Goal: Task Accomplishment & Management: Manage account settings

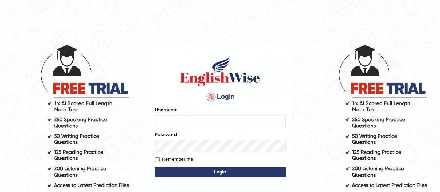
type input "hamnarashid"
click at [193, 174] on button "Login" at bounding box center [220, 172] width 131 height 11
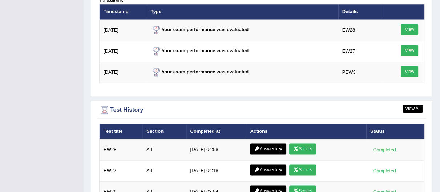
scroll to position [1032, 0]
